Goal: Book appointment/travel/reservation

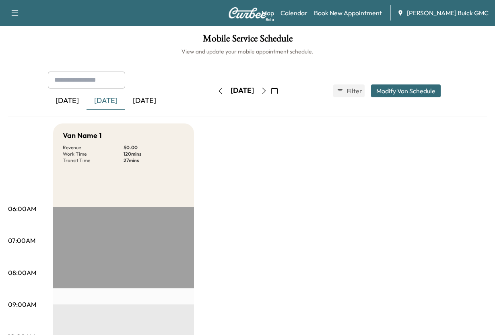
scroll to position [80, 0]
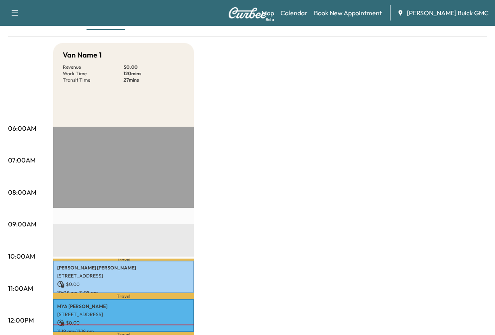
click at [214, 23] on div "[DATE] September 2025 S M T W T F S 31 1 2 3 4 5 6 7 8 9 10 11 12 13 14 15 16 1…" at bounding box center [248, 11] width 68 height 26
click at [164, 30] on div "[DATE]" at bounding box center [144, 20] width 39 height 19
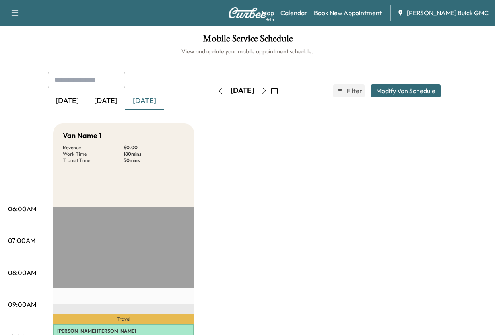
click at [267, 94] on icon "button" at bounding box center [264, 91] width 6 height 6
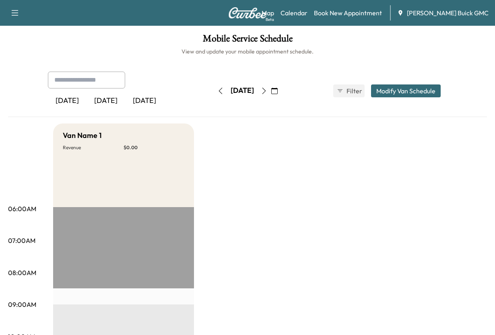
click at [267, 94] on icon "button" at bounding box center [264, 91] width 6 height 6
click at [119, 110] on div "[DATE]" at bounding box center [106, 101] width 39 height 19
